Goal: Task Accomplishment & Management: Manage account settings

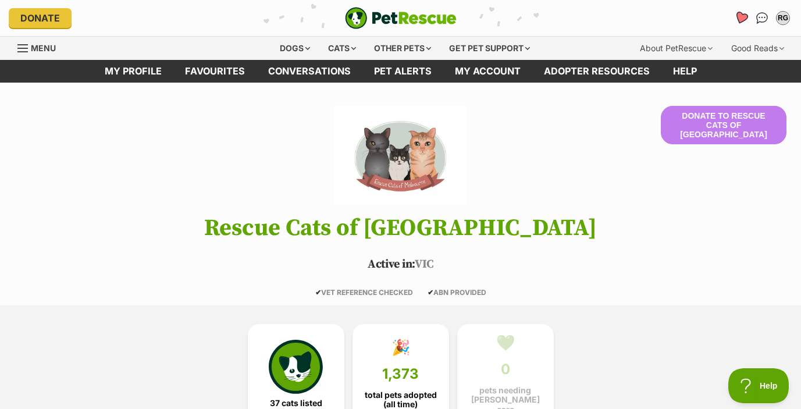
click at [740, 16] on icon "Favourites" at bounding box center [741, 17] width 14 height 13
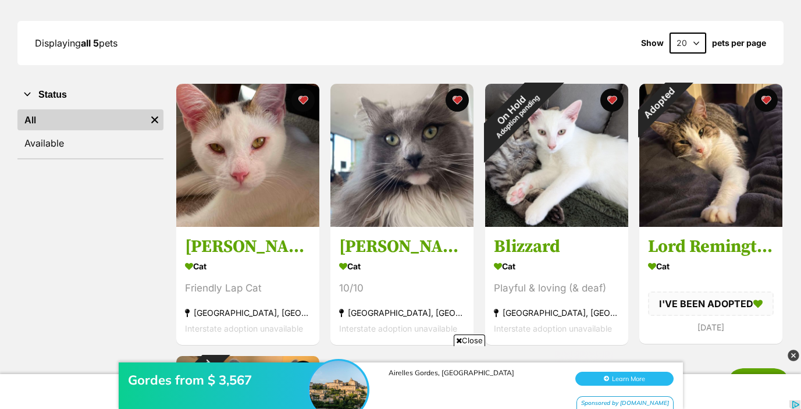
click at [475, 339] on iframe at bounding box center [400, 374] width 801 height 70
drag, startPoint x: 471, startPoint y: 338, endPoint x: 471, endPoint y: 0, distance: 338.4
click at [471, 339] on iframe at bounding box center [400, 374] width 801 height 70
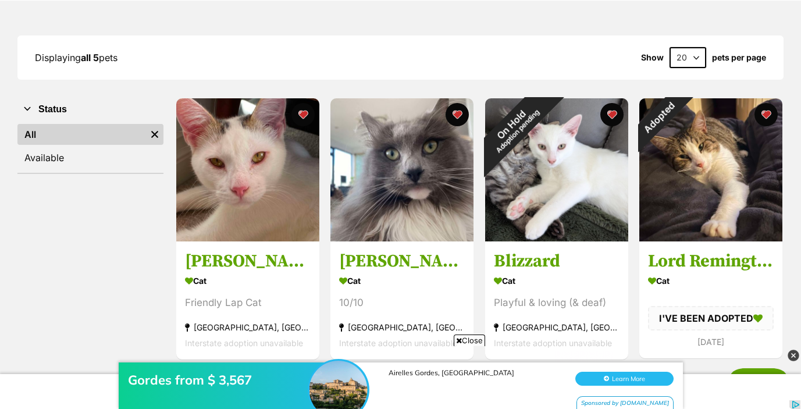
scroll to position [37, 0]
